Goal: Transaction & Acquisition: Purchase product/service

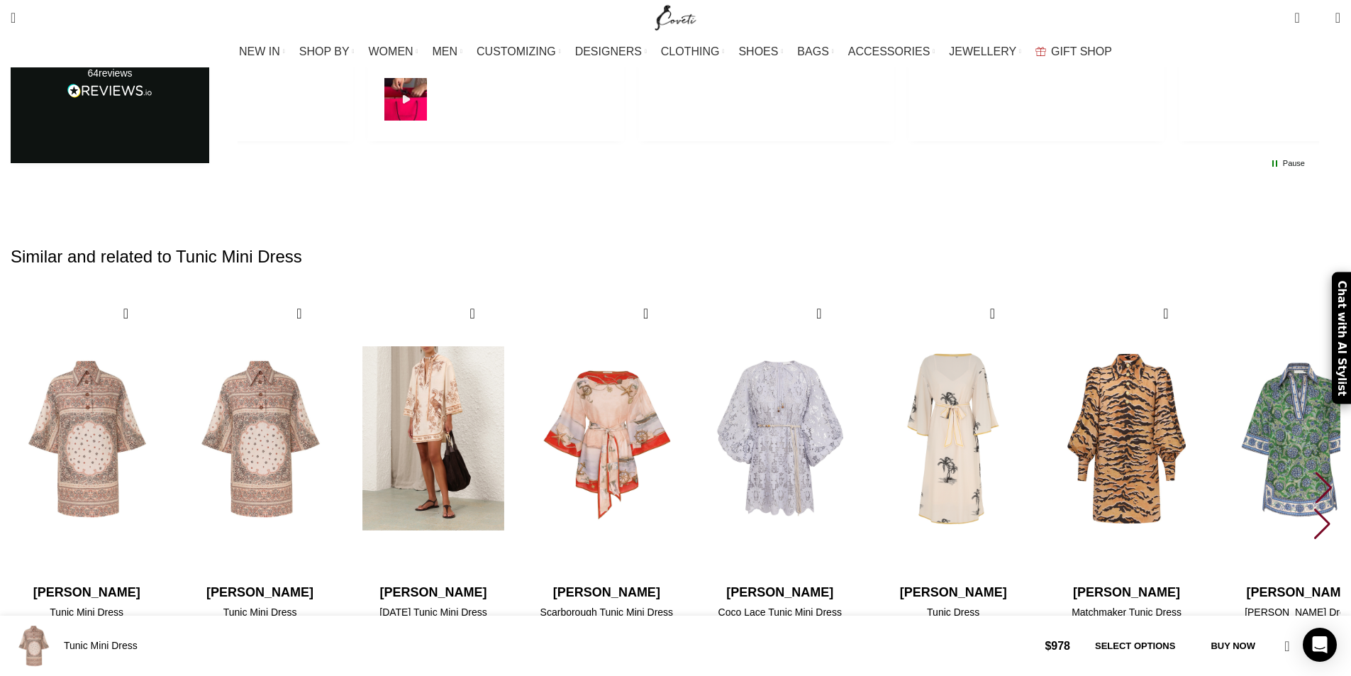
scroll to position [0, 150]
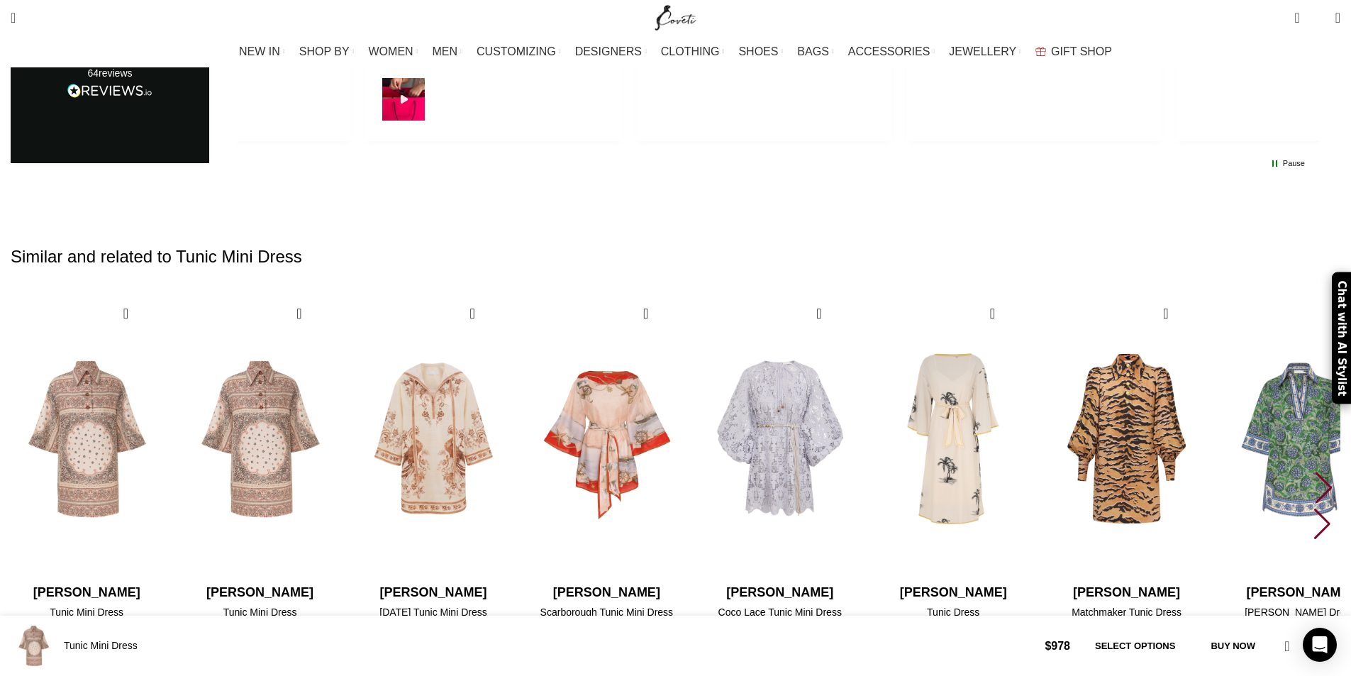
click at [1314, 471] on div "Next slide" at bounding box center [1323, 486] width 19 height 31
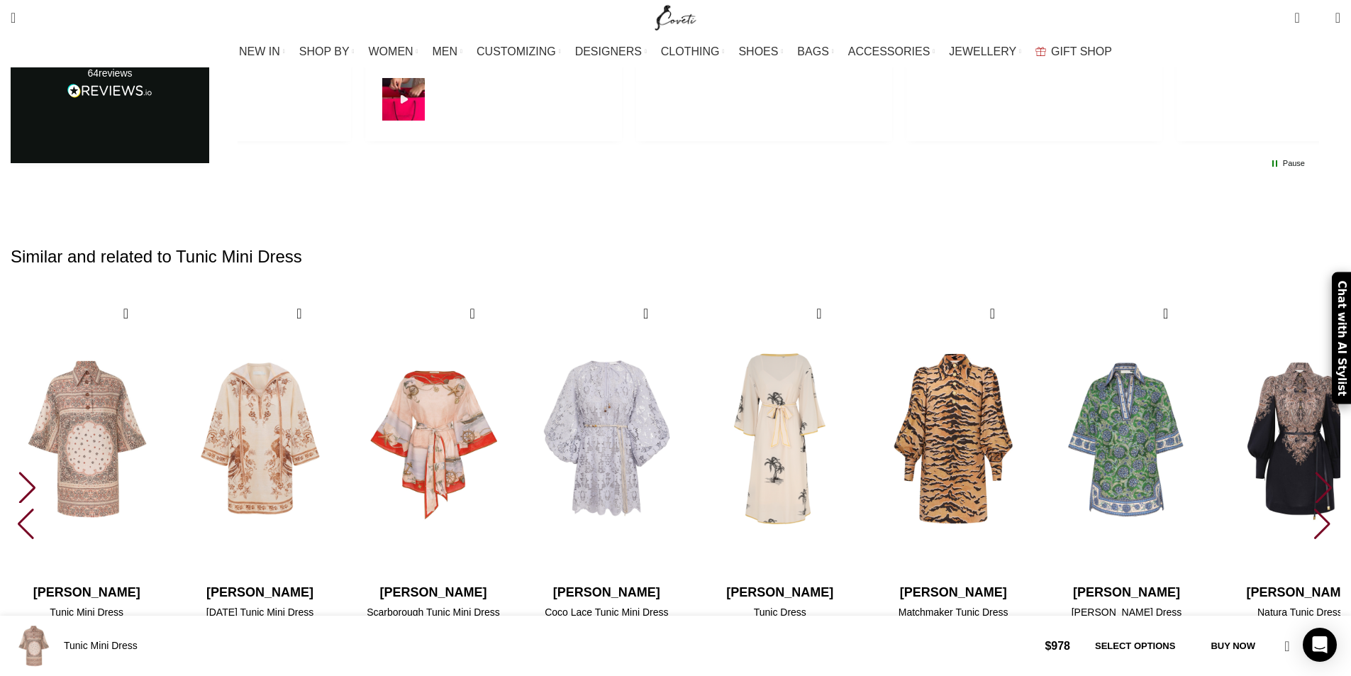
click at [1314, 471] on div "Next slide" at bounding box center [1323, 486] width 19 height 31
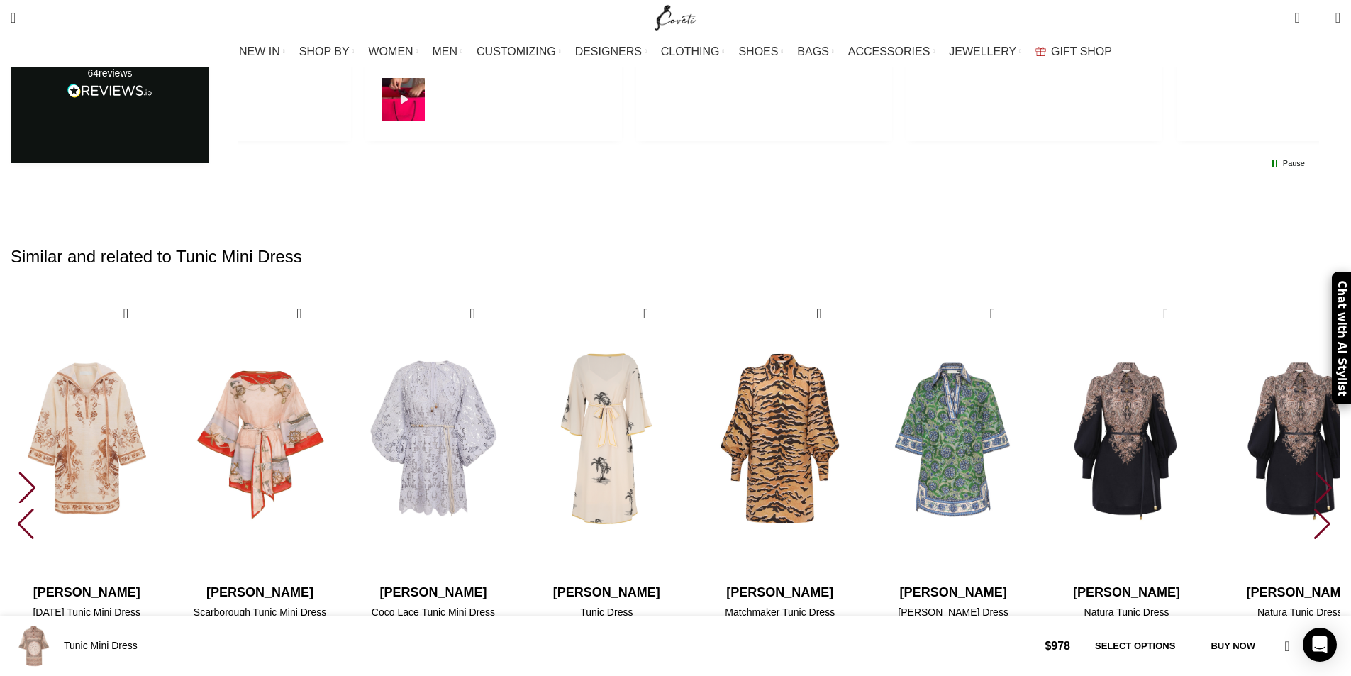
click at [1314, 471] on div "Next slide" at bounding box center [1323, 486] width 19 height 31
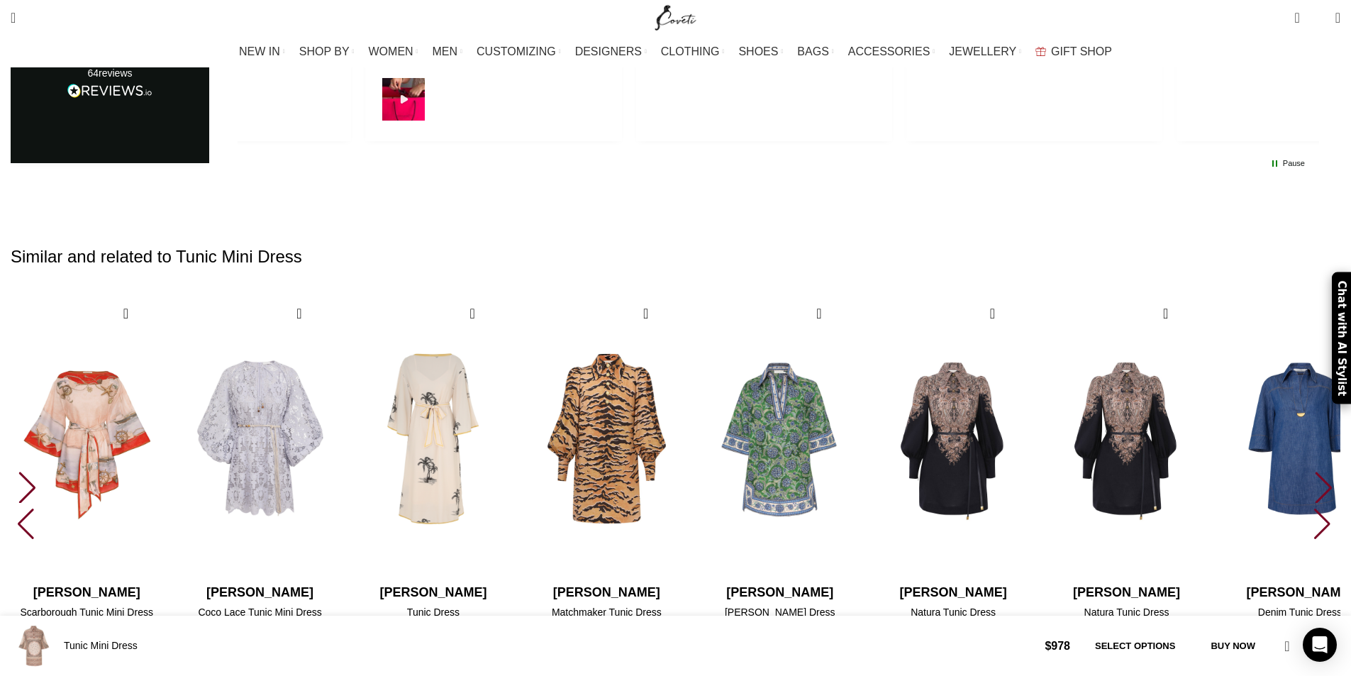
click at [1314, 471] on div "Next slide" at bounding box center [1323, 486] width 19 height 31
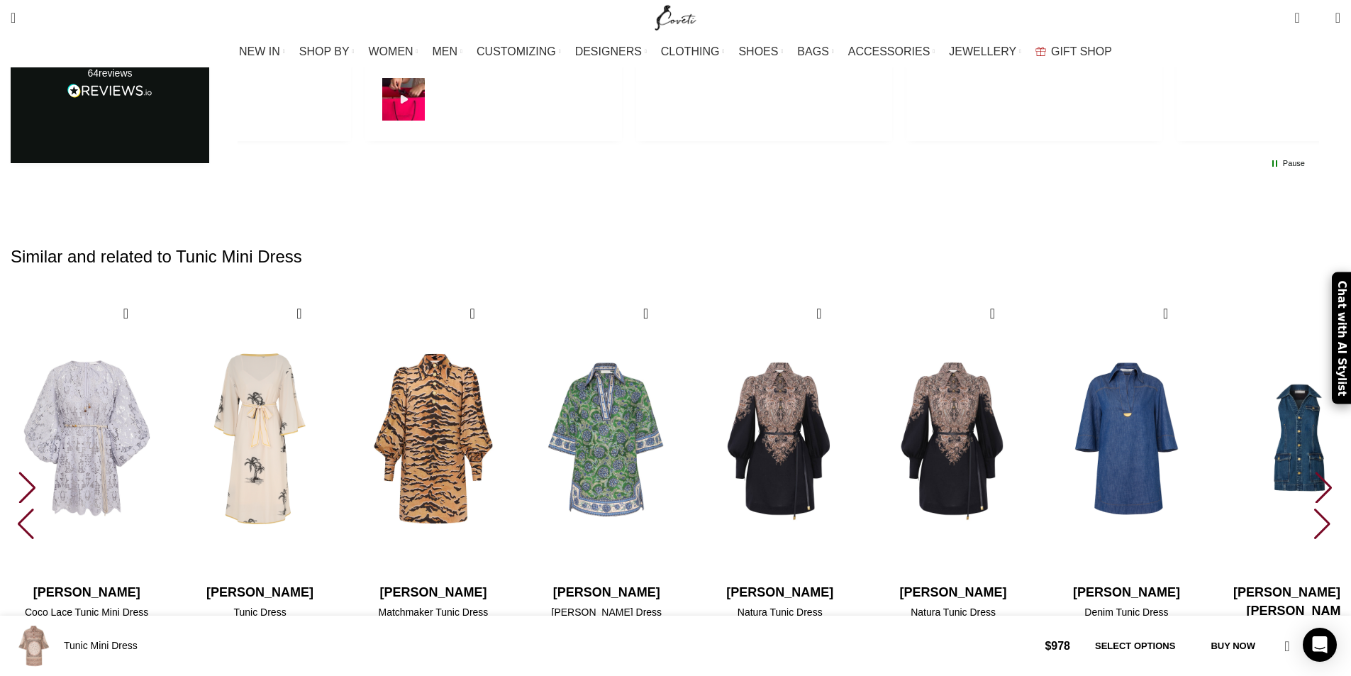
click at [1314, 471] on div "Next slide" at bounding box center [1323, 486] width 19 height 31
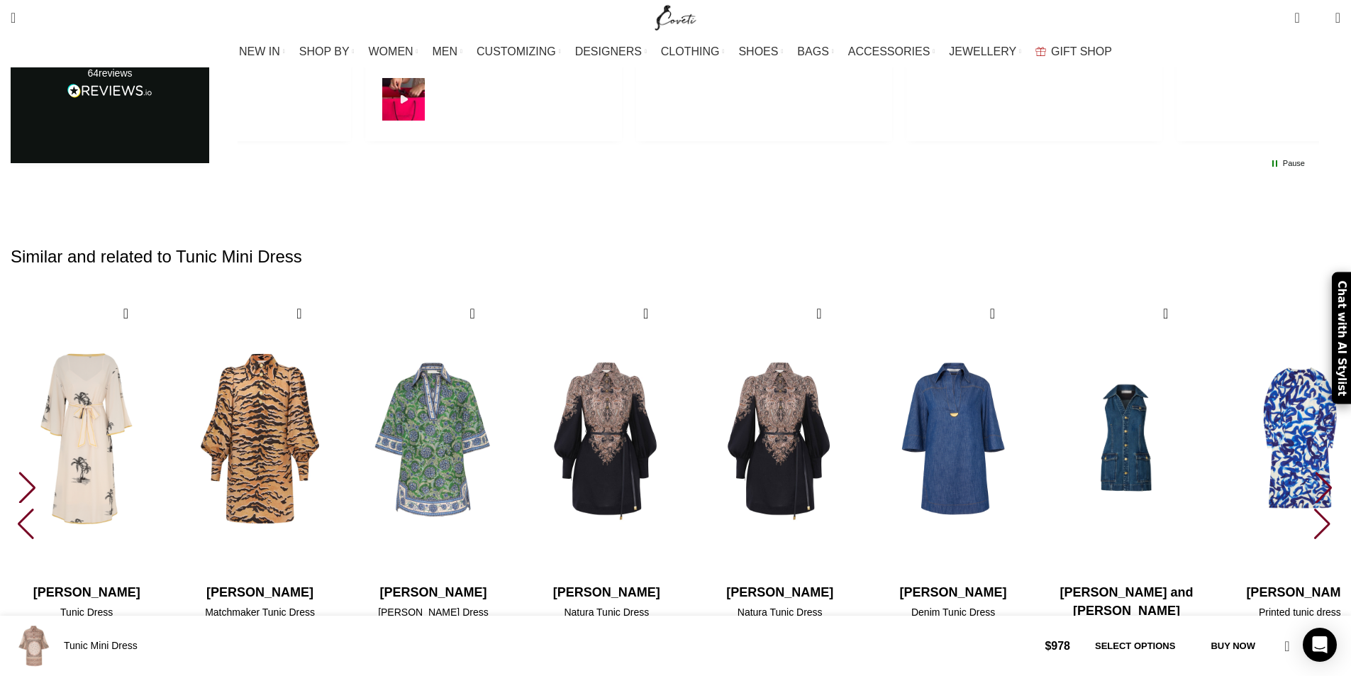
click at [1314, 471] on div "Next slide" at bounding box center [1323, 486] width 19 height 31
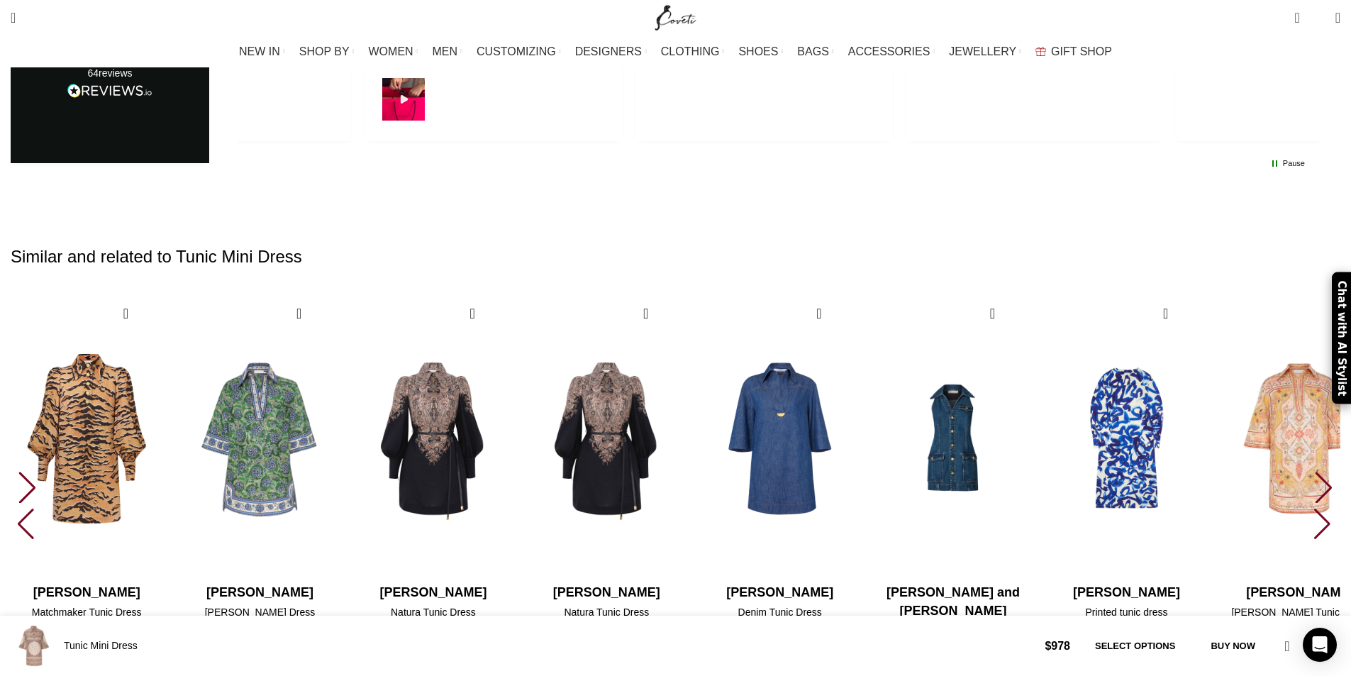
click at [1314, 471] on div "Next slide" at bounding box center [1323, 486] width 19 height 31
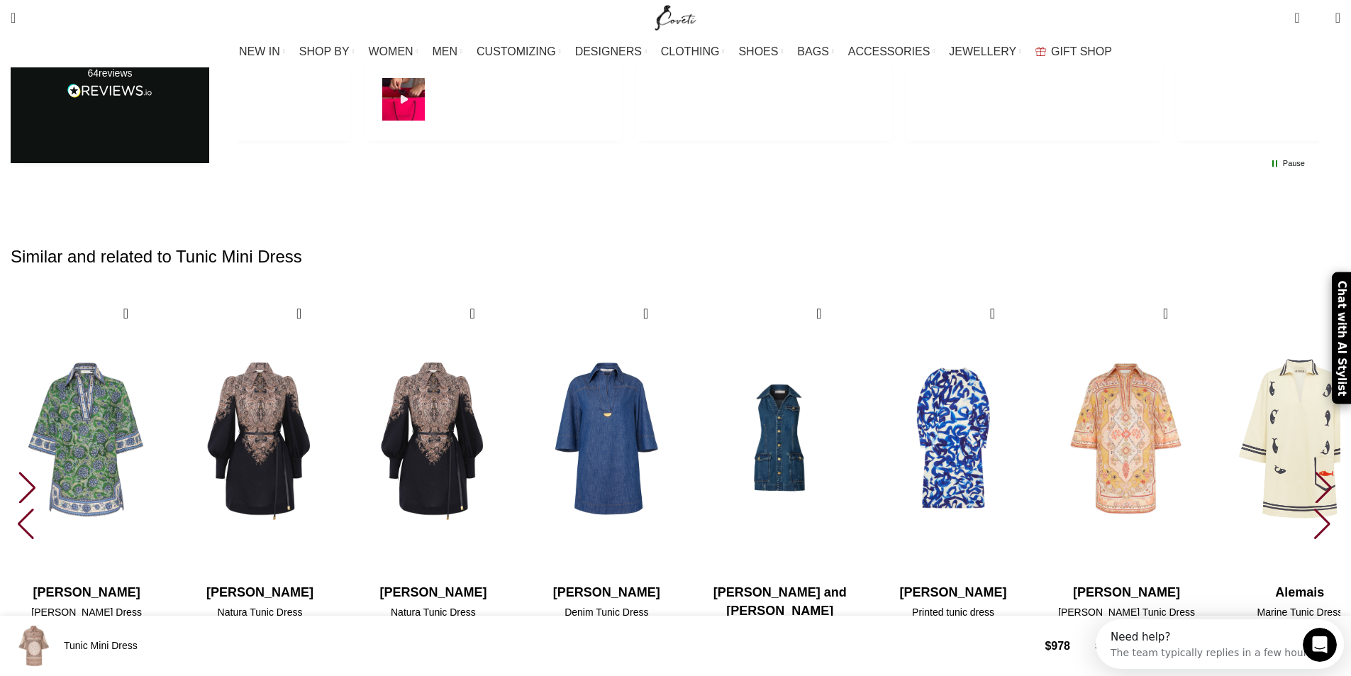
click at [1314, 471] on div "Next slide" at bounding box center [1323, 486] width 19 height 31
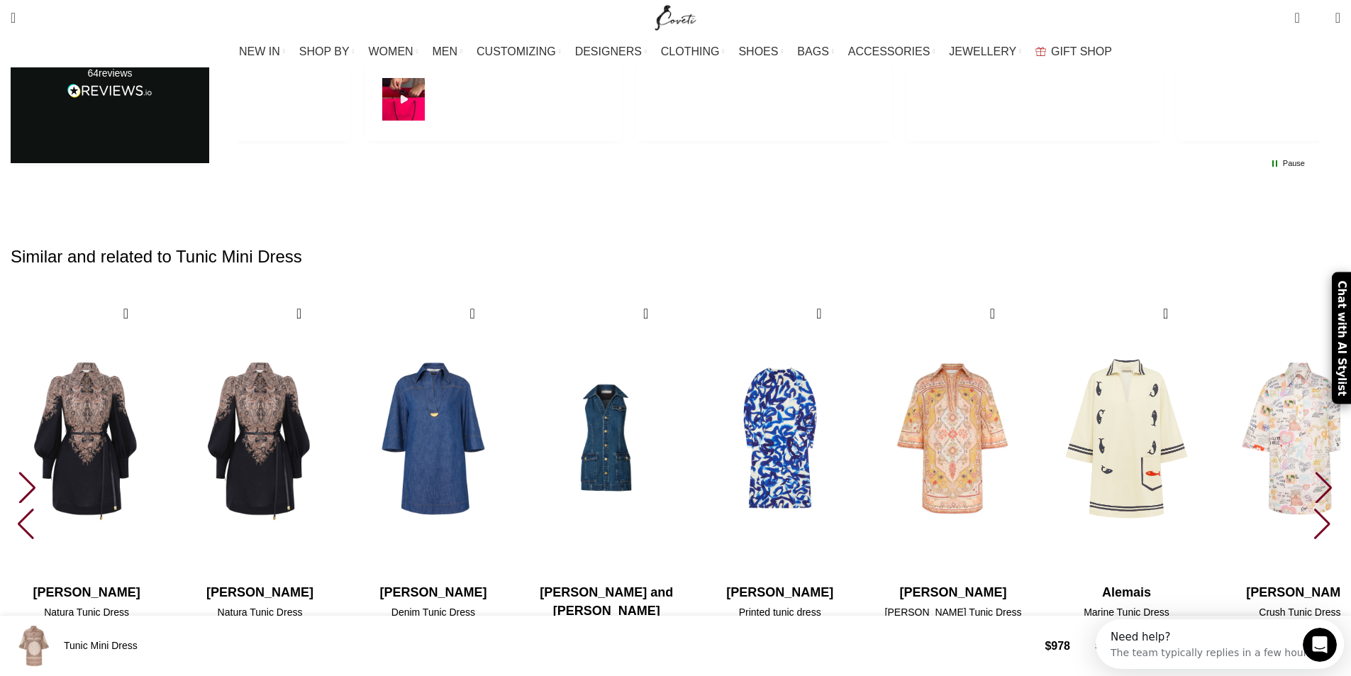
click at [1314, 471] on div "Next slide" at bounding box center [1323, 486] width 19 height 31
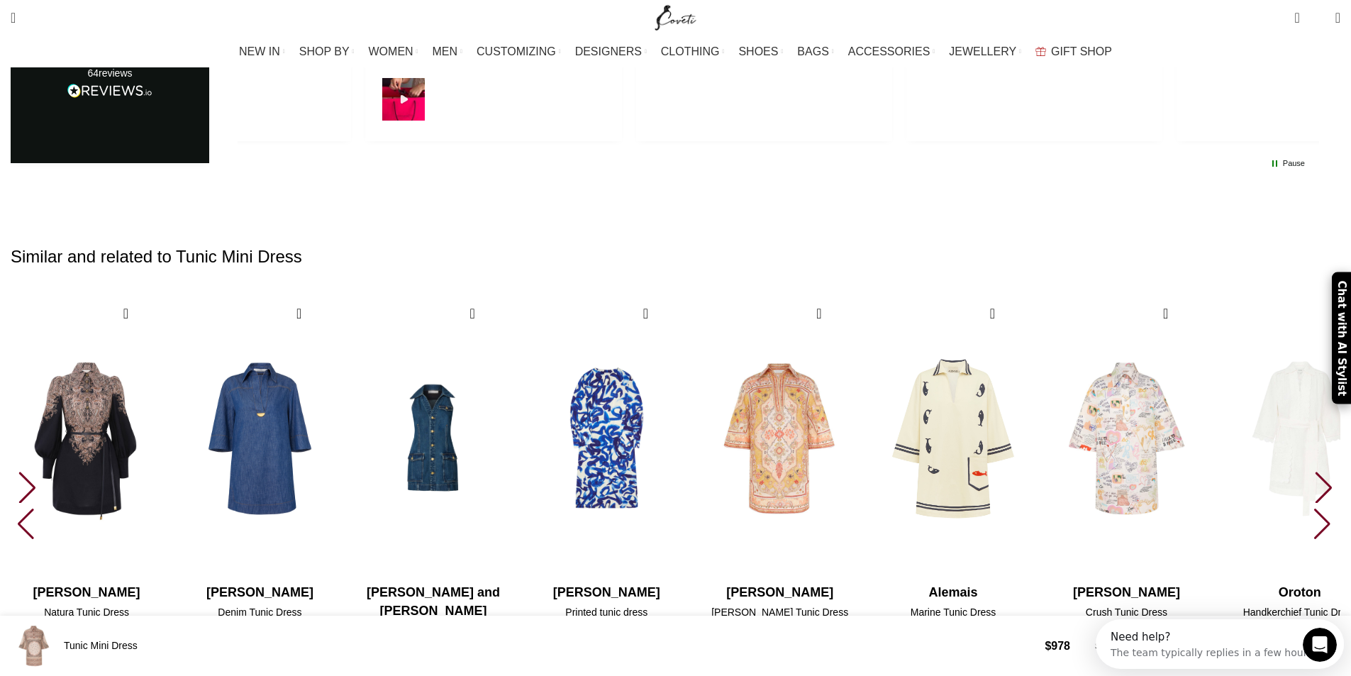
click at [1314, 471] on div "Next slide" at bounding box center [1323, 486] width 19 height 31
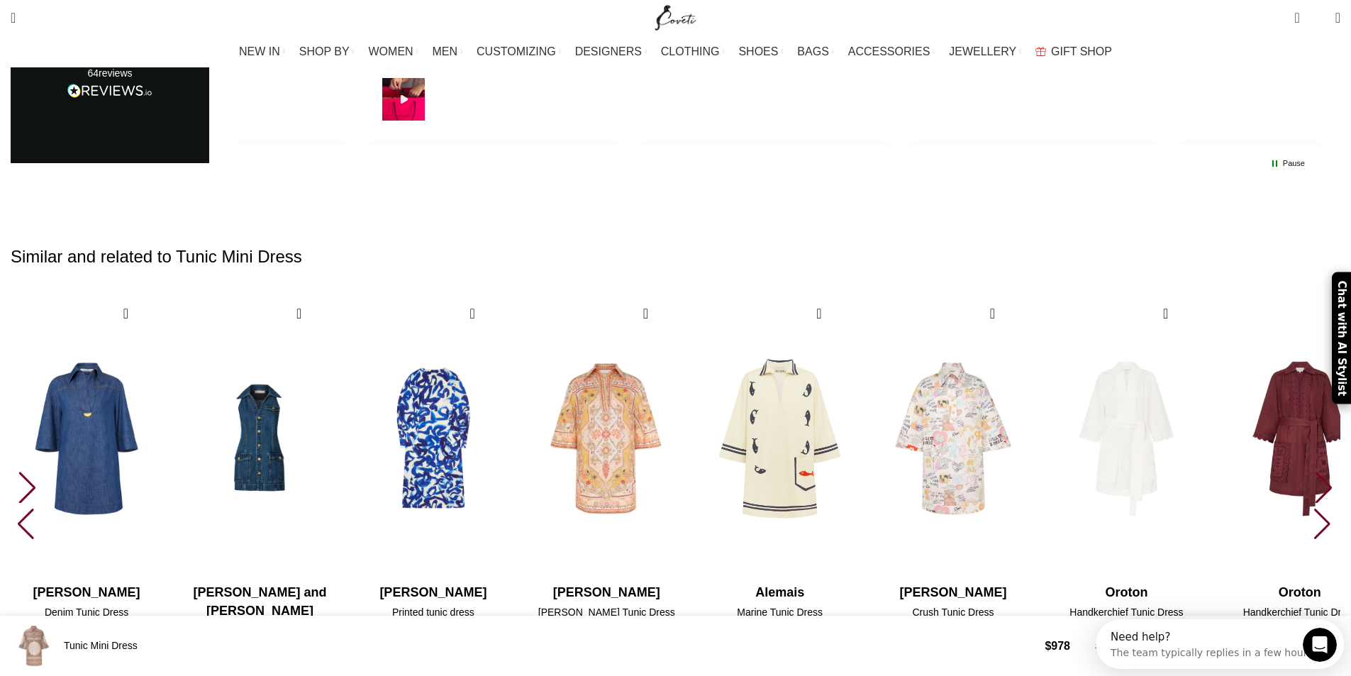
click at [1314, 471] on div "Next slide" at bounding box center [1323, 486] width 19 height 31
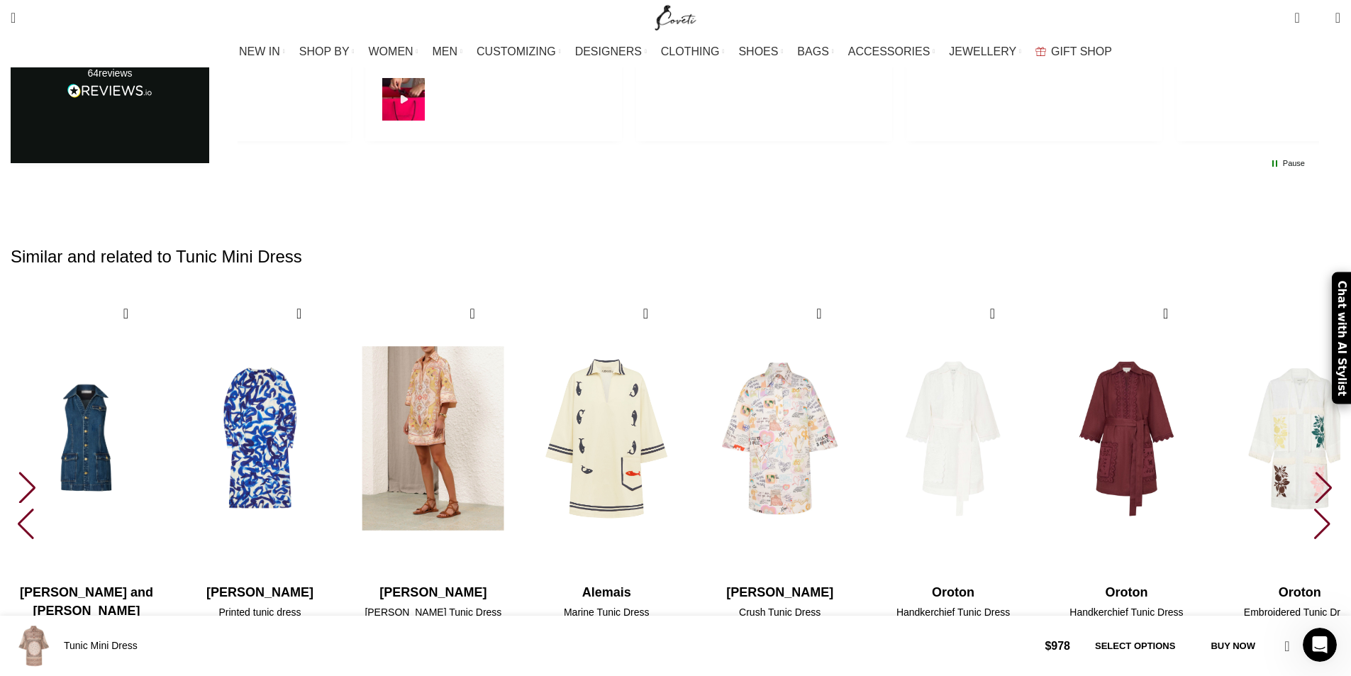
click at [511, 292] on img "14 / 30" at bounding box center [432, 438] width 157 height 292
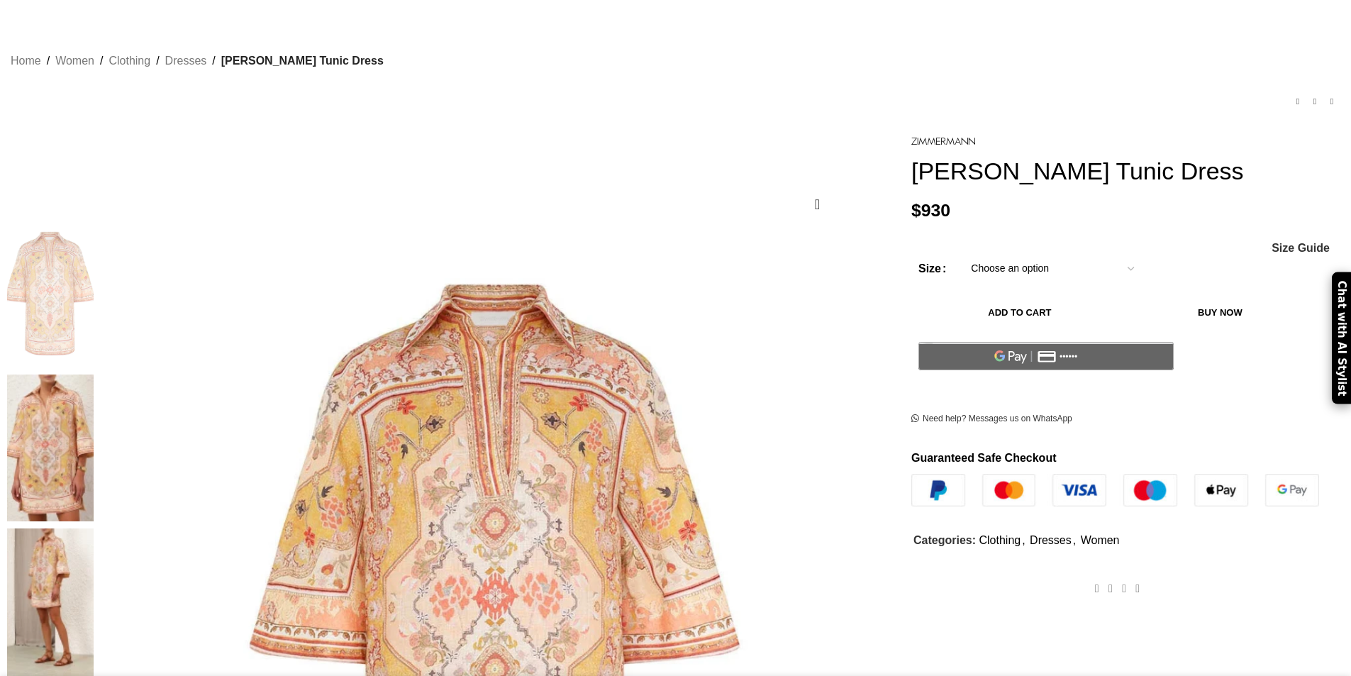
scroll to position [213, 0]
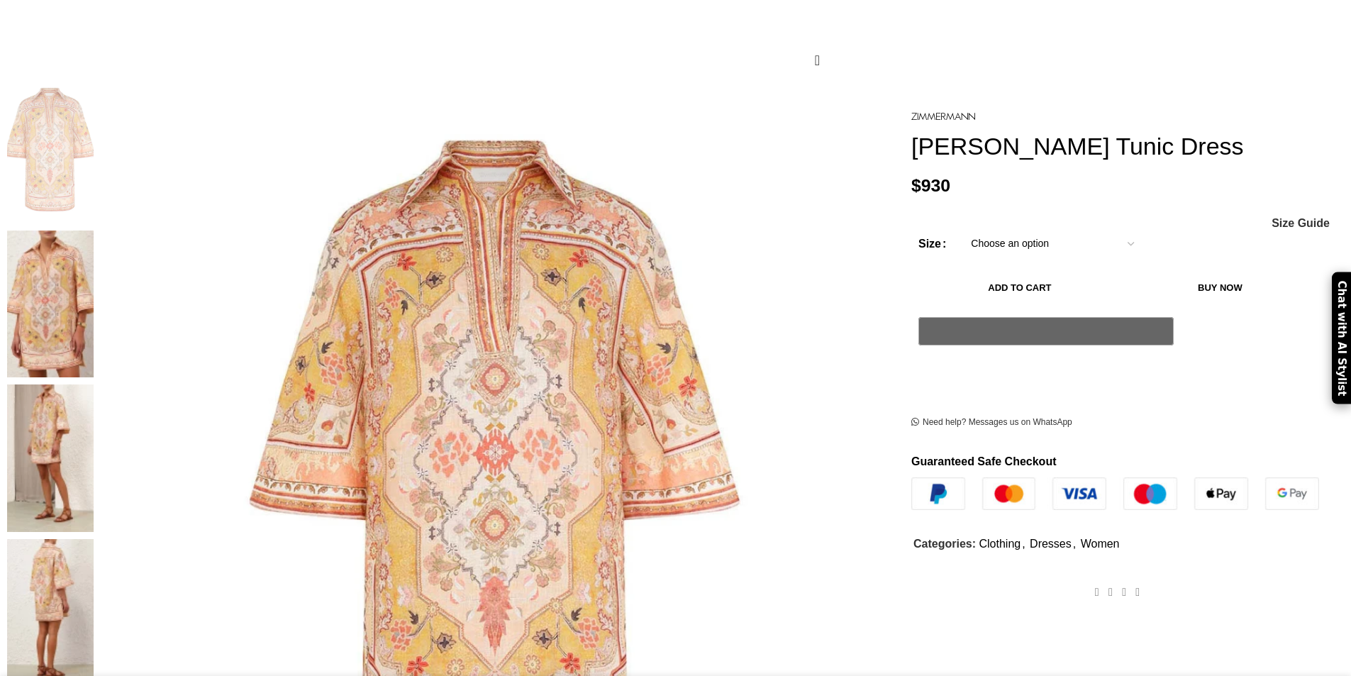
click at [576, 322] on figure at bounding box center [497, 472] width 793 height 793
click at [596, 322] on img at bounding box center [455, 537] width 709 height 922
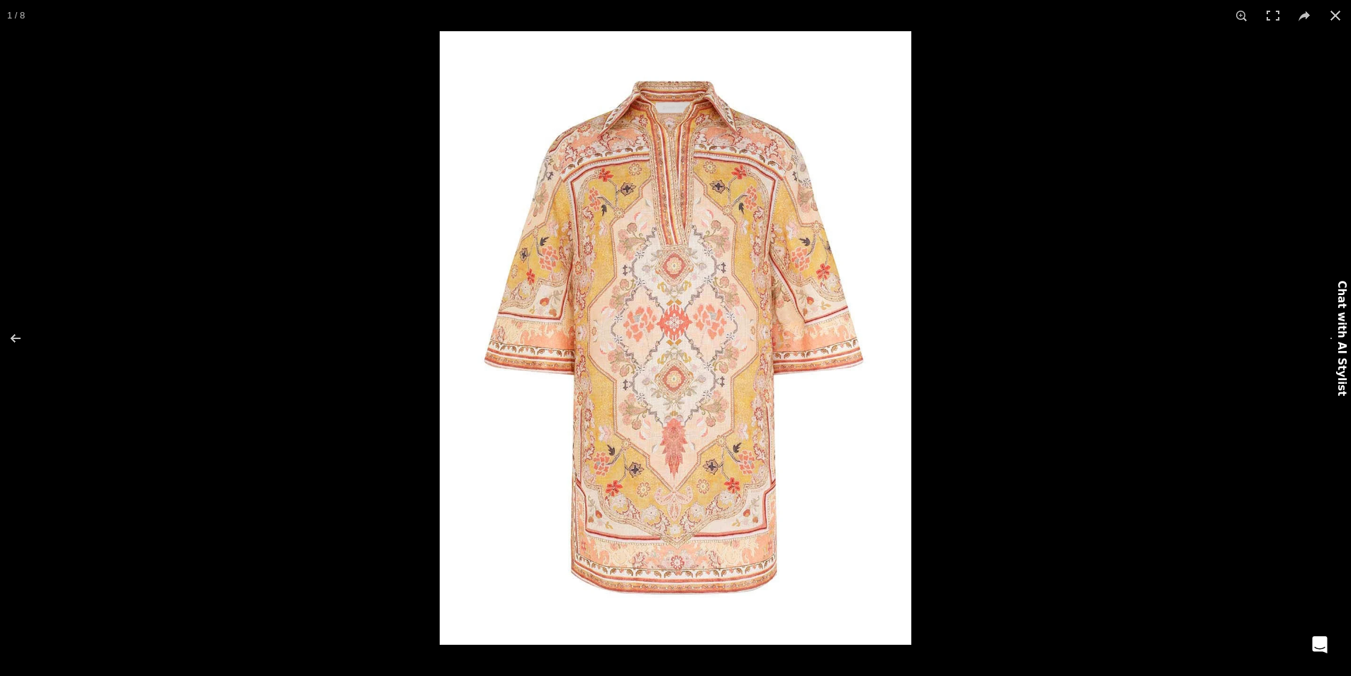
click at [674, 354] on img at bounding box center [675, 337] width 471 height 613
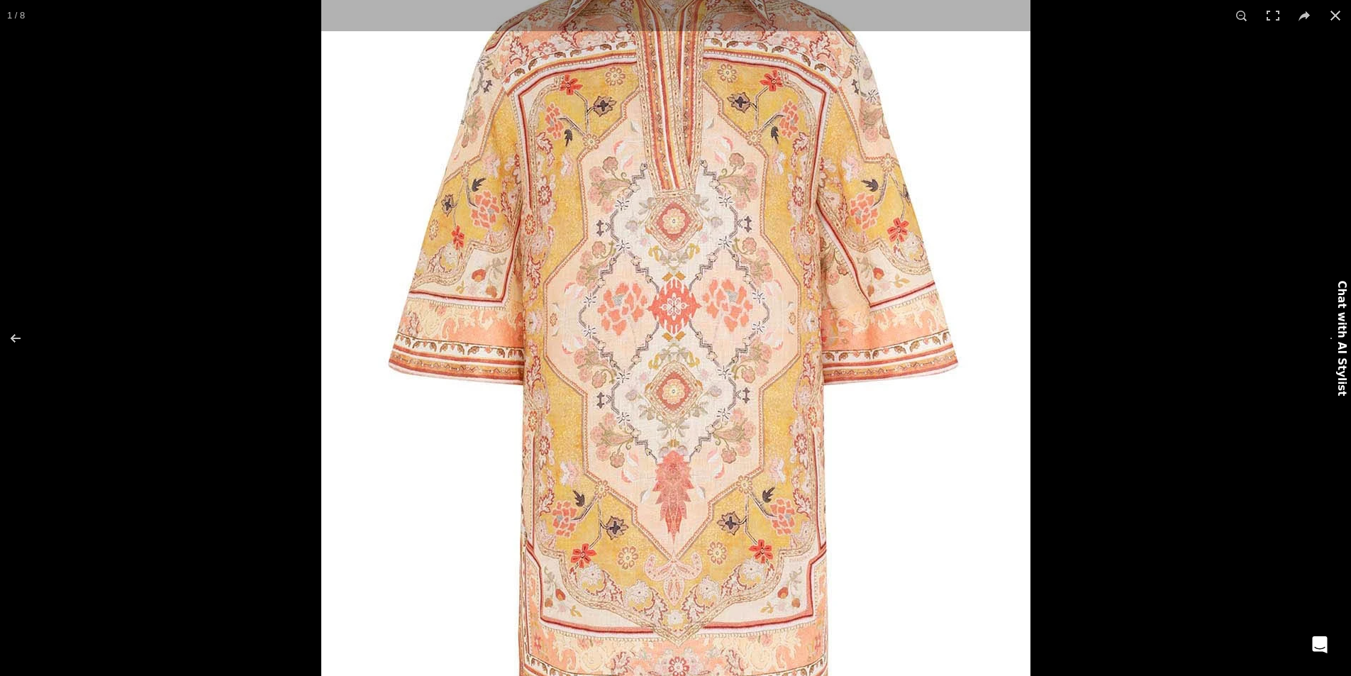
click at [677, 347] on img at bounding box center [675, 330] width 709 height 922
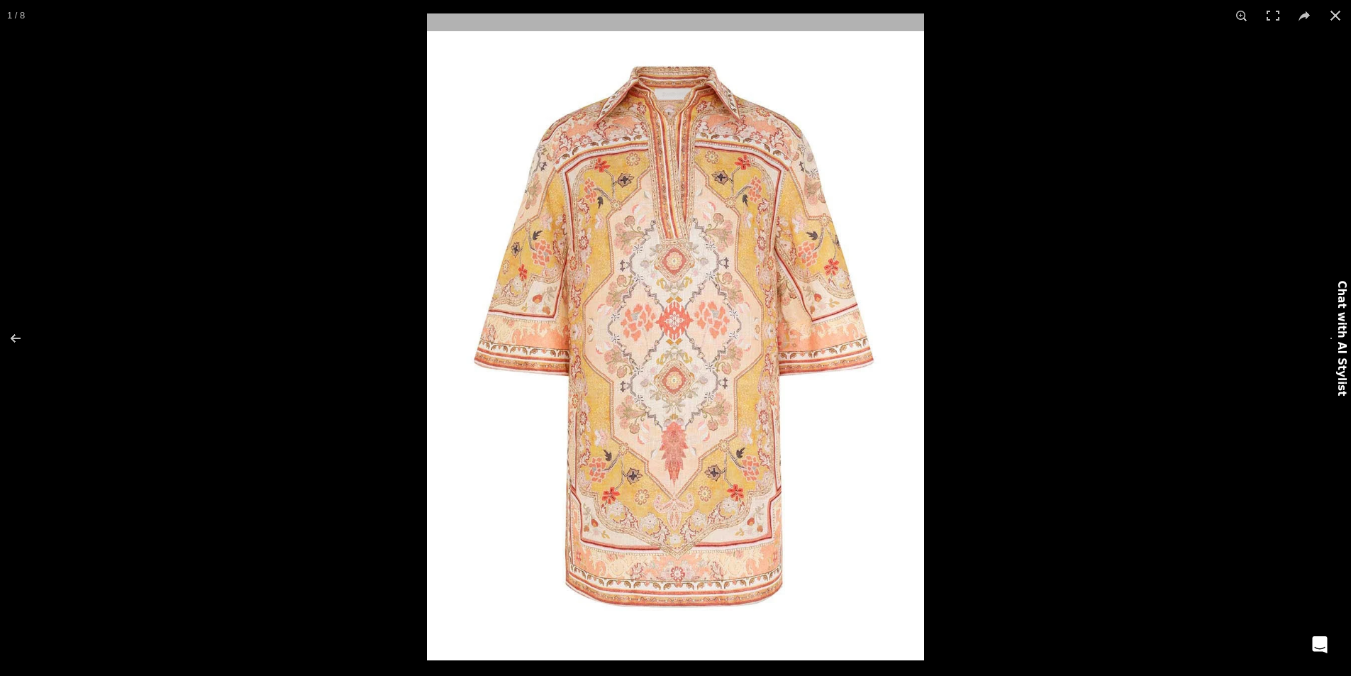
click at [677, 347] on img at bounding box center [676, 336] width 498 height 647
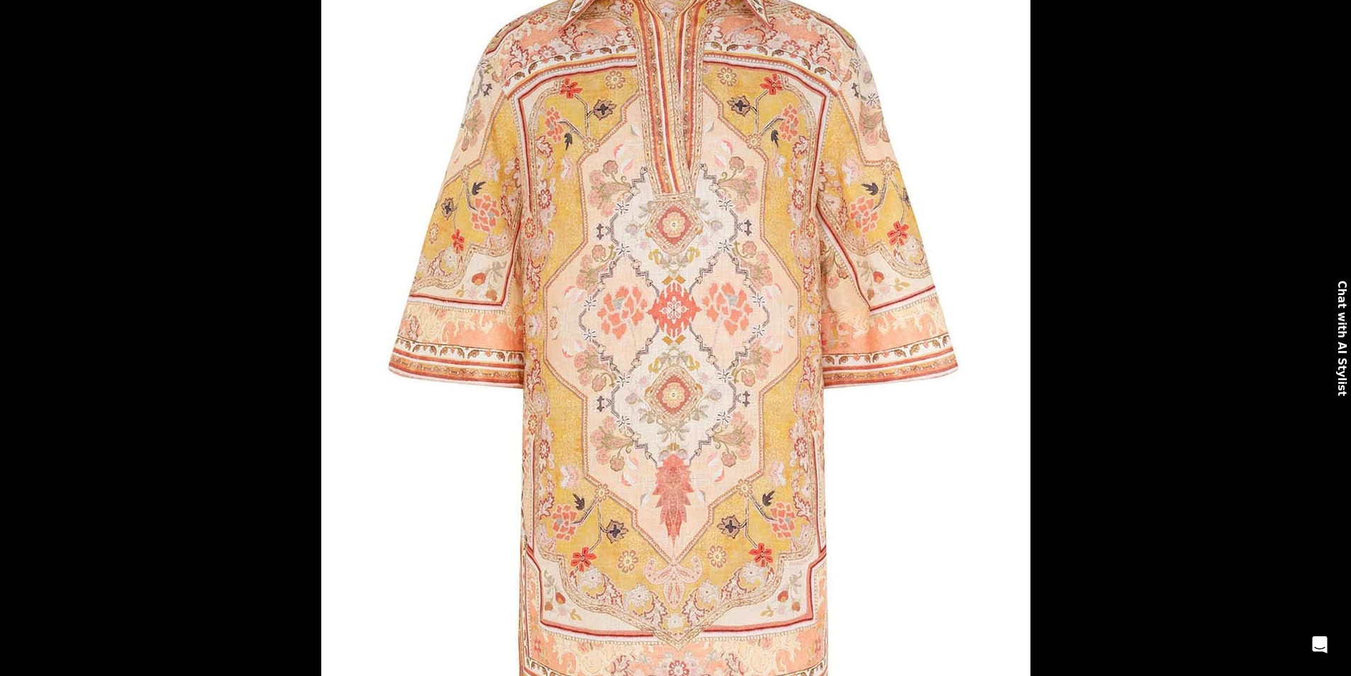
scroll to position [0, 298]
